Goal: Information Seeking & Learning: Find specific page/section

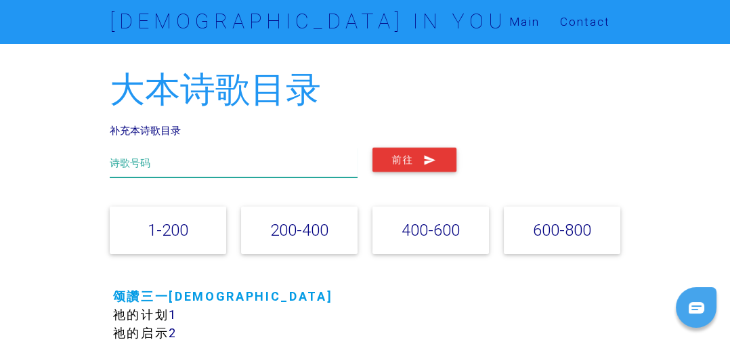
click at [150, 159] on input "text" at bounding box center [234, 163] width 248 height 30
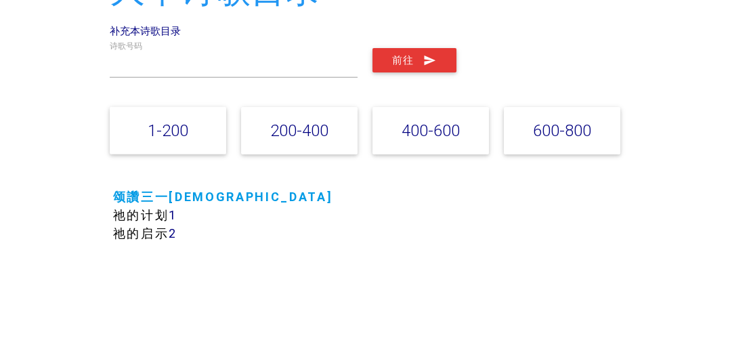
click at [587, 167] on div "前往" at bounding box center [496, 160] width 263 height 24
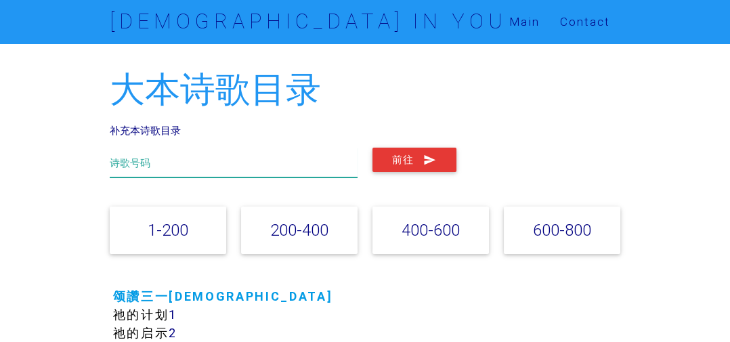
click at [161, 165] on input "text" at bounding box center [234, 163] width 248 height 30
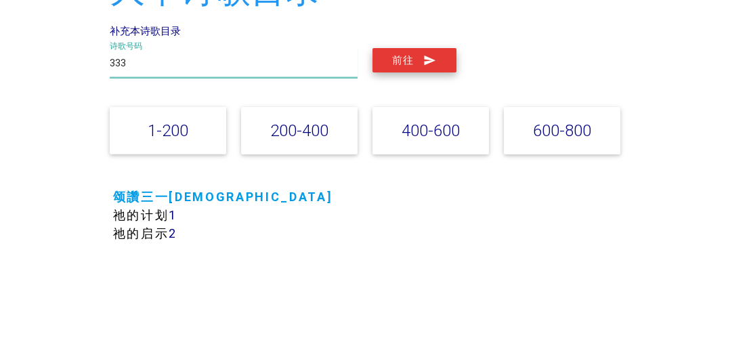
type input "333"
click at [415, 167] on button "前往" at bounding box center [415, 160] width 84 height 24
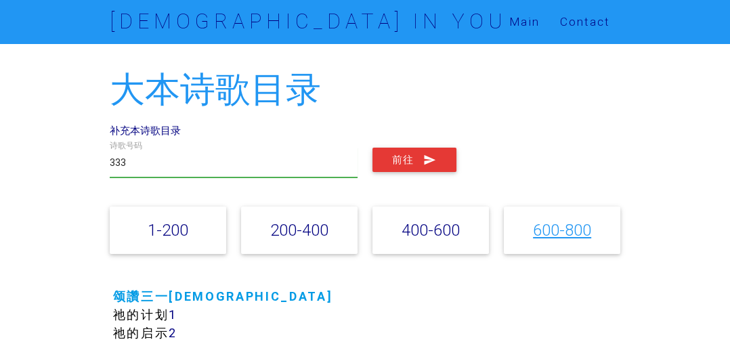
click at [566, 234] on link "600-800" at bounding box center [562, 230] width 58 height 20
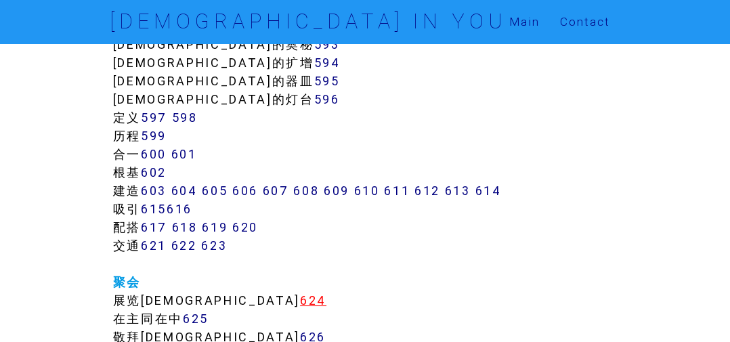
click at [300, 301] on link "624" at bounding box center [313, 301] width 26 height 16
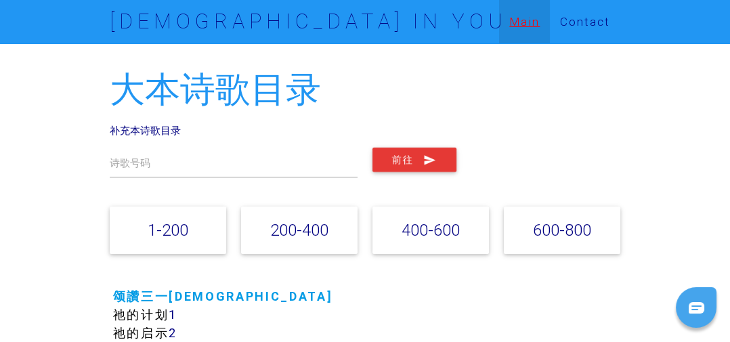
click at [522, 28] on link "Main" at bounding box center [524, 21] width 51 height 43
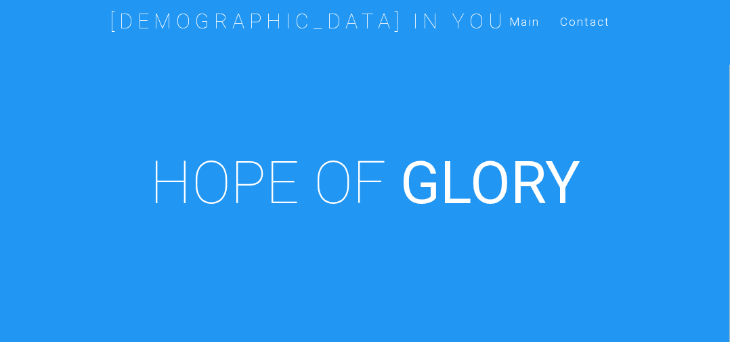
scroll to position [472, 0]
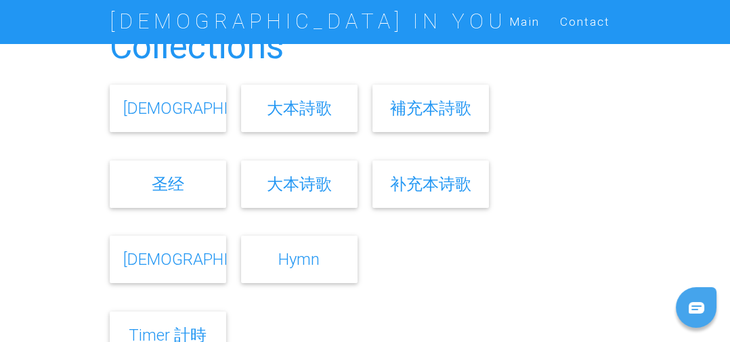
click at [457, 179] on link "补充本诗歌" at bounding box center [430, 184] width 81 height 20
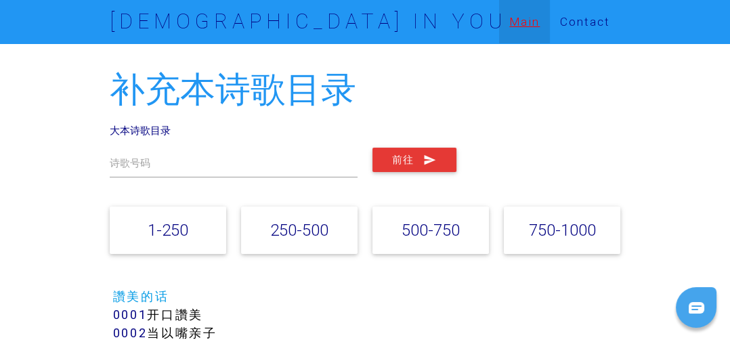
click at [529, 26] on link "Main" at bounding box center [524, 21] width 51 height 43
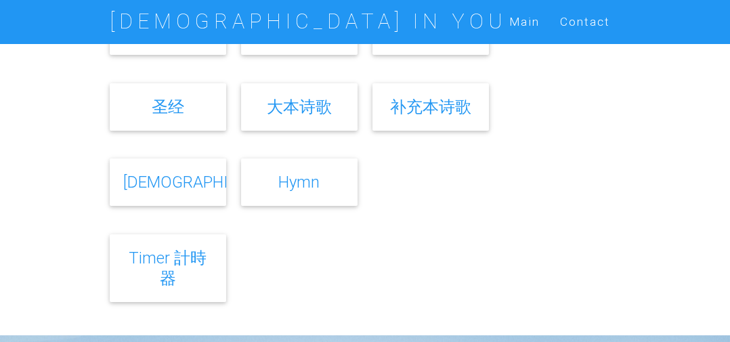
scroll to position [559, 0]
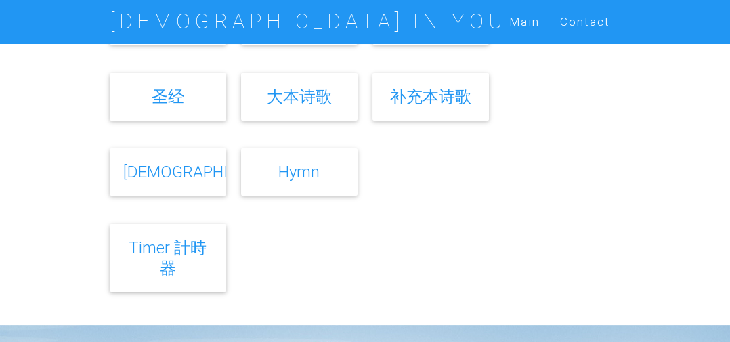
click at [176, 171] on link "Bible" at bounding box center [206, 172] width 167 height 20
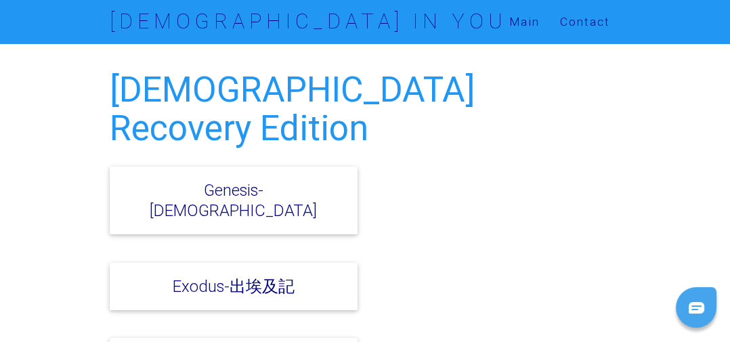
click at [304, 167] on div "Genesis-[DEMOGRAPHIC_DATA]" at bounding box center [234, 201] width 248 height 68
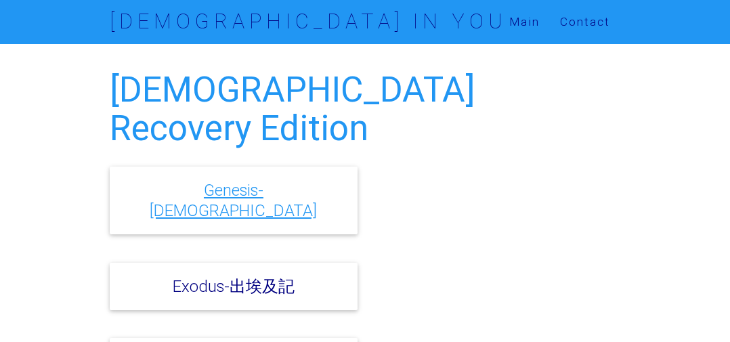
click at [251, 180] on link "Genesis-創世記" at bounding box center [233, 200] width 167 height 40
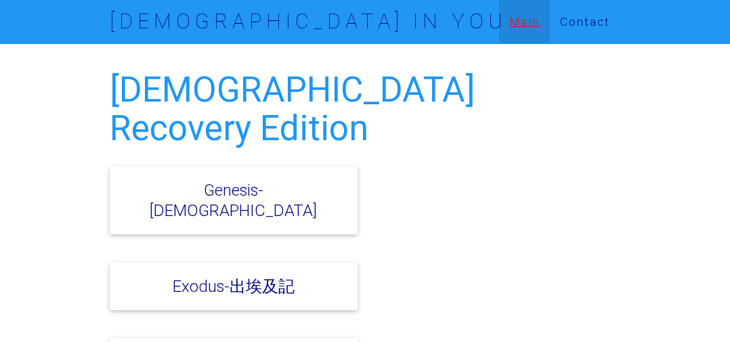
click at [528, 20] on link "Main" at bounding box center [524, 21] width 51 height 43
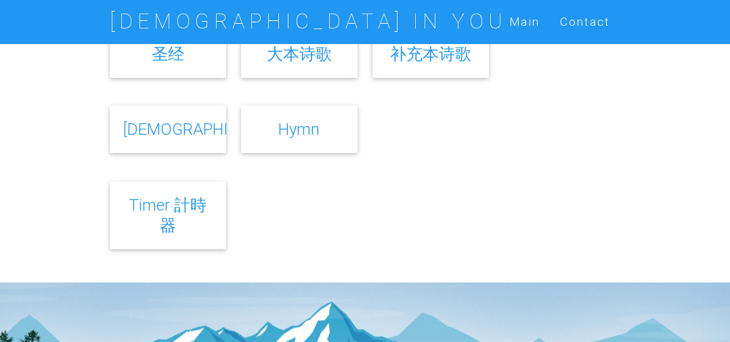
scroll to position [627, 0]
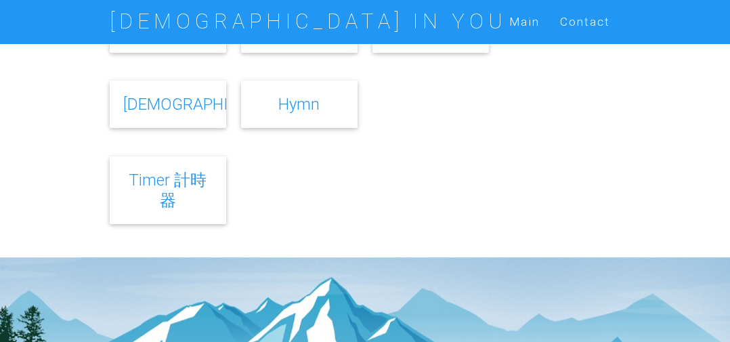
click at [169, 192] on link "Timer 計時器" at bounding box center [168, 190] width 78 height 40
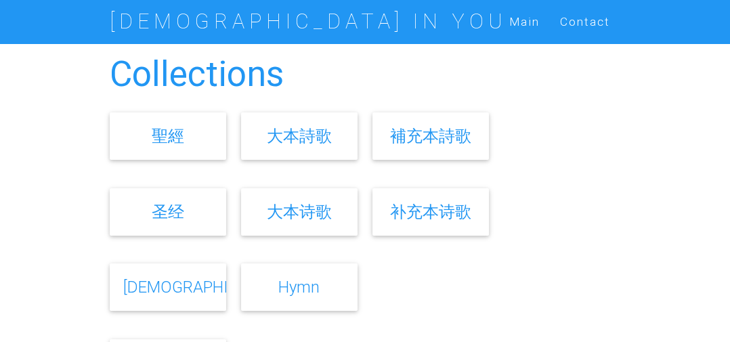
scroll to position [443, 0]
click at [182, 131] on link "聖經" at bounding box center [168, 137] width 33 height 20
click at [171, 291] on link "[DEMOGRAPHIC_DATA]" at bounding box center [206, 288] width 167 height 20
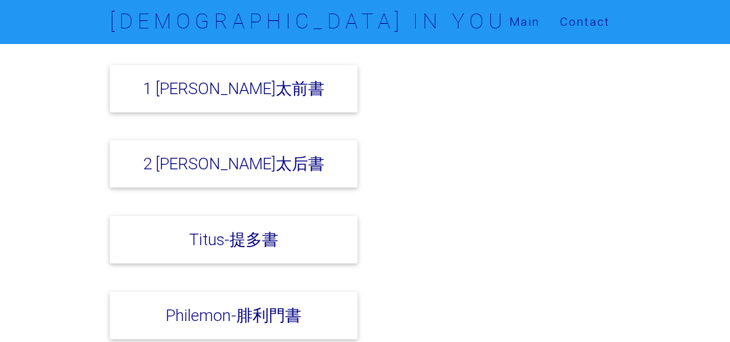
scroll to position [4412, 0]
